Goal: Find contact information: Find contact information

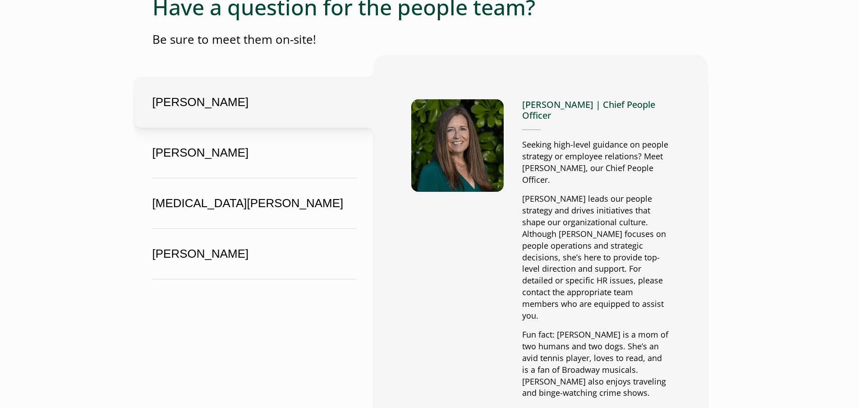
scroll to position [2952, 0]
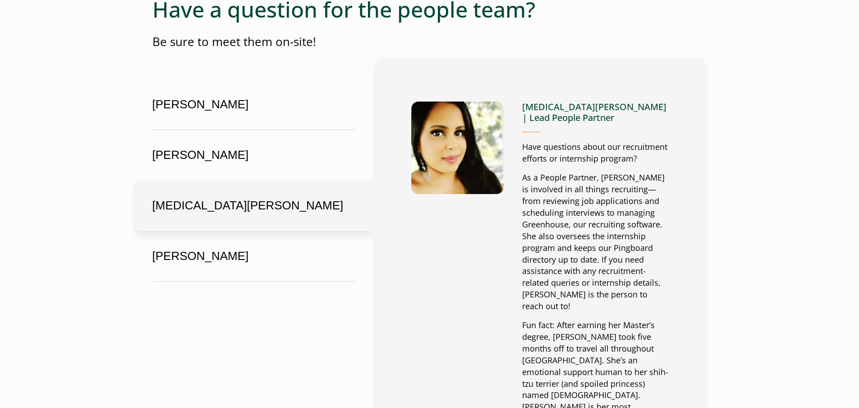
click at [187, 180] on button "[MEDICAL_DATA][PERSON_NAME]" at bounding box center [254, 205] width 240 height 51
click at [172, 180] on button "[MEDICAL_DATA][PERSON_NAME]" at bounding box center [254, 205] width 240 height 51
click at [215, 180] on button "[MEDICAL_DATA][PERSON_NAME]" at bounding box center [254, 205] width 240 height 51
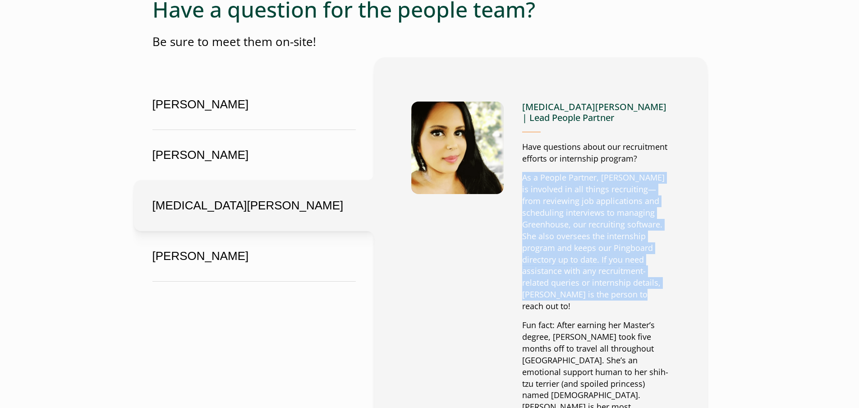
drag, startPoint x: 521, startPoint y: 95, endPoint x: 659, endPoint y: 212, distance: 180.7
click at [659, 212] on div "[MEDICAL_DATA][PERSON_NAME] | Lead People Partner Have questions about our recr…" at bounding box center [540, 273] width 259 height 359
copy p "As a People Partner, [PERSON_NAME] is involved in all things recruiting—from re…"
drag, startPoint x: 548, startPoint y: 103, endPoint x: 547, endPoint y: 109, distance: 5.5
click at [548, 172] on p "As a People Partner, [PERSON_NAME] is involved in all things recruiting—from re…" at bounding box center [596, 242] width 148 height 140
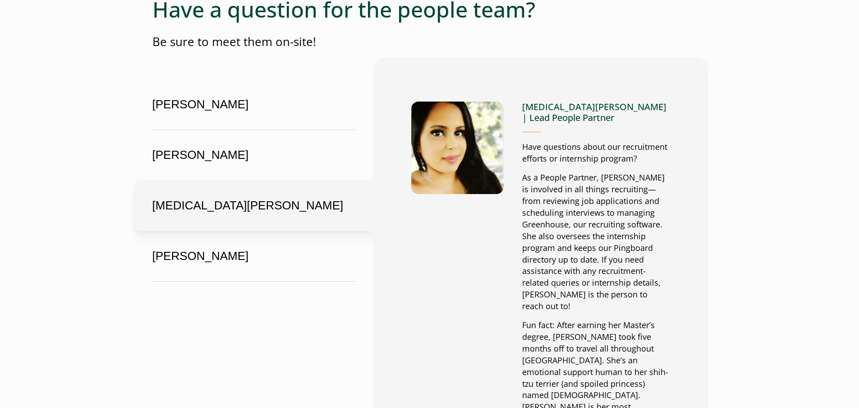
click at [604, 172] on p "As a People Partner, [PERSON_NAME] is involved in all things recruiting—from re…" at bounding box center [596, 242] width 148 height 140
drag, startPoint x: 603, startPoint y: 99, endPoint x: 677, endPoint y: 99, distance: 73.9
click at [677, 99] on div "[PERSON_NAME] [PERSON_NAME] | Chief People Officer Seeking high-level guidance …" at bounding box center [540, 273] width 333 height 433
copy p "[PERSON_NAME] is involved"
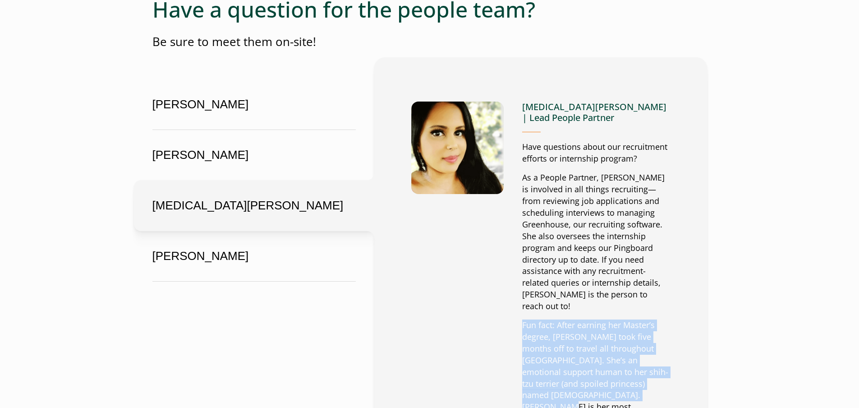
drag, startPoint x: 522, startPoint y: 233, endPoint x: 672, endPoint y: 303, distance: 165.0
click at [672, 303] on div "[PERSON_NAME] [PERSON_NAME] | Chief People Officer Seeking high-level guidance …" at bounding box center [540, 273] width 333 height 433
drag, startPoint x: 567, startPoint y: 247, endPoint x: 560, endPoint y: 243, distance: 7.5
copy p "Fun fact: After earning her Master’s degree, [PERSON_NAME] took five months off…"
